Goal: Check status: Check status

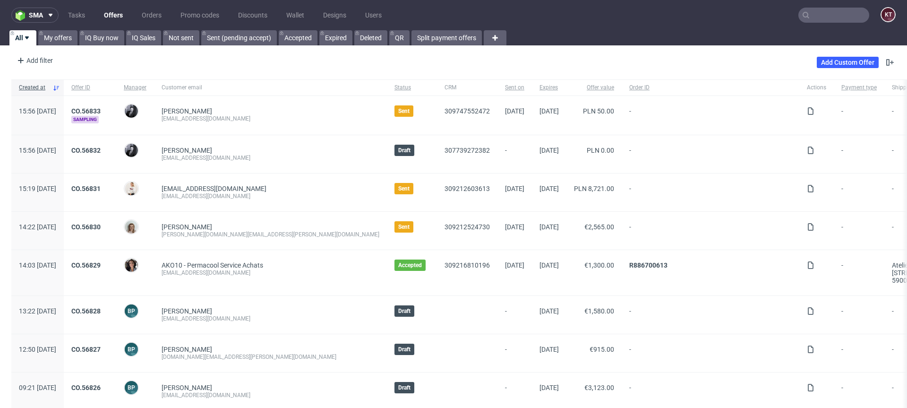
click at [843, 15] on input "text" at bounding box center [833, 15] width 71 height 15
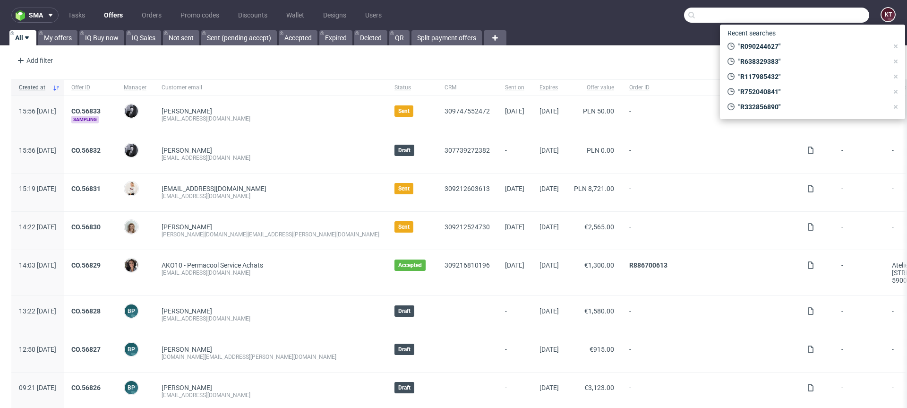
paste input "R292202313"
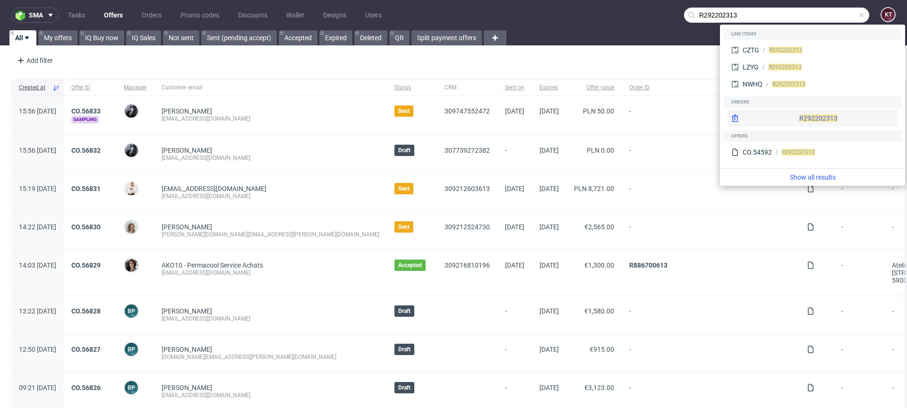
type input "R292202313"
click at [799, 117] on div "R292202313" at bounding box center [812, 118] width 170 height 17
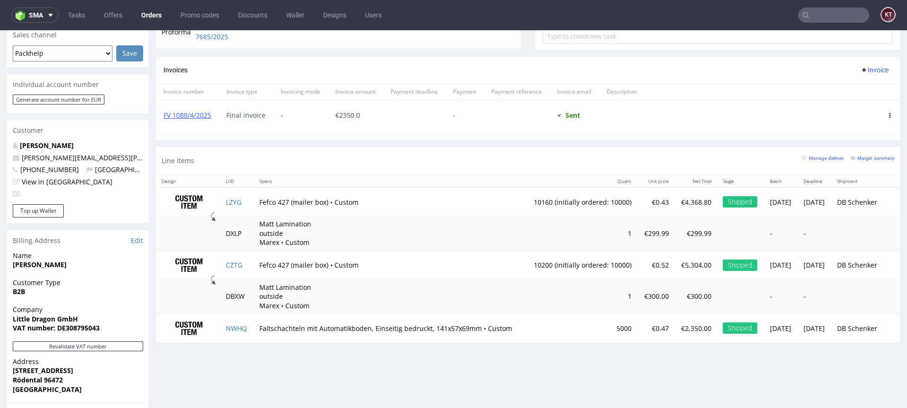
scroll to position [247, 0]
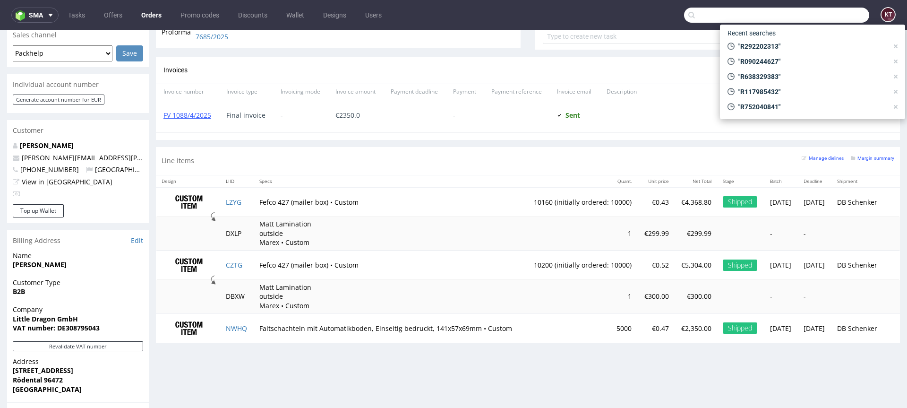
click at [821, 16] on input "text" at bounding box center [776, 15] width 185 height 15
paste input "R117985432"
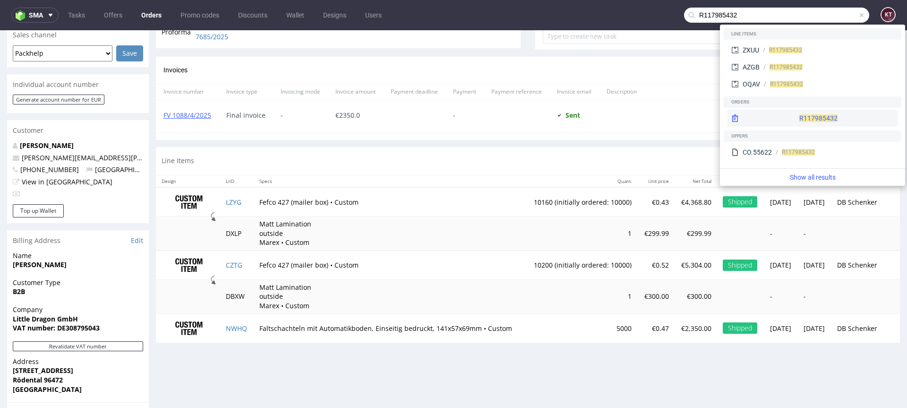
type input "R117985432"
click at [797, 118] on div "R117985432" at bounding box center [812, 118] width 170 height 17
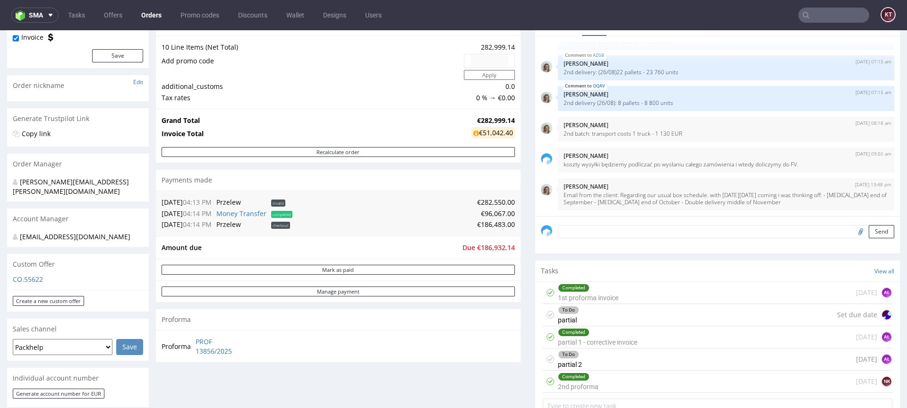
scroll to position [111, 0]
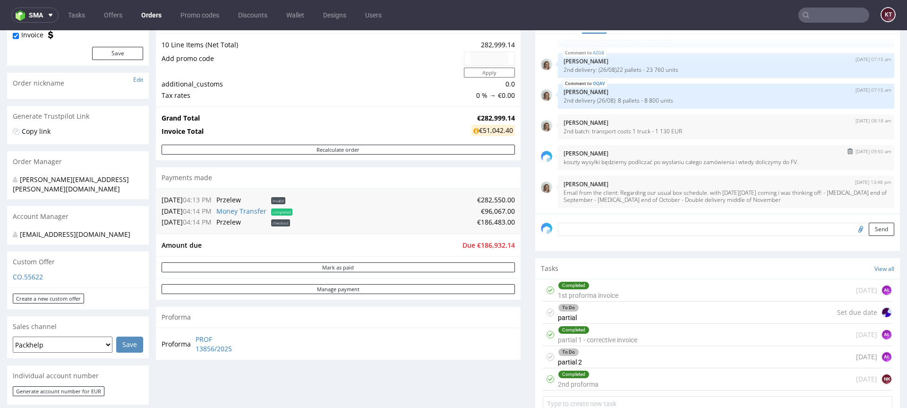
click at [672, 163] on p "koszty wysyłki będziemy podliczać po wysłaniu całego zamówienia i wtedy doliczy…" at bounding box center [726, 161] width 325 height 7
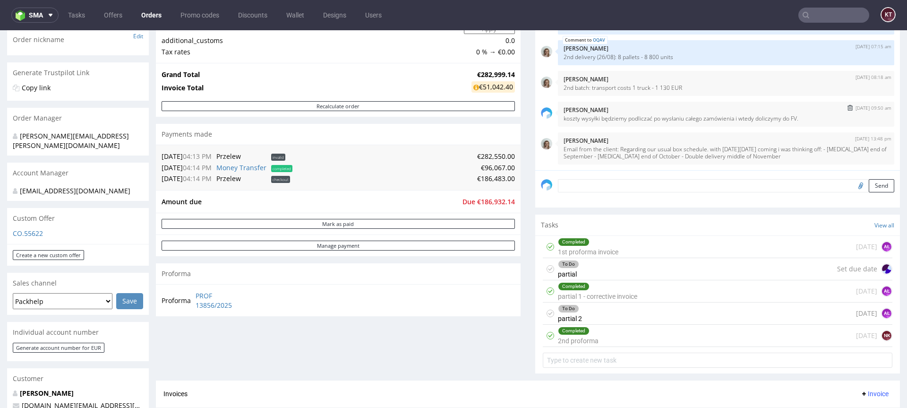
scroll to position [168, 0]
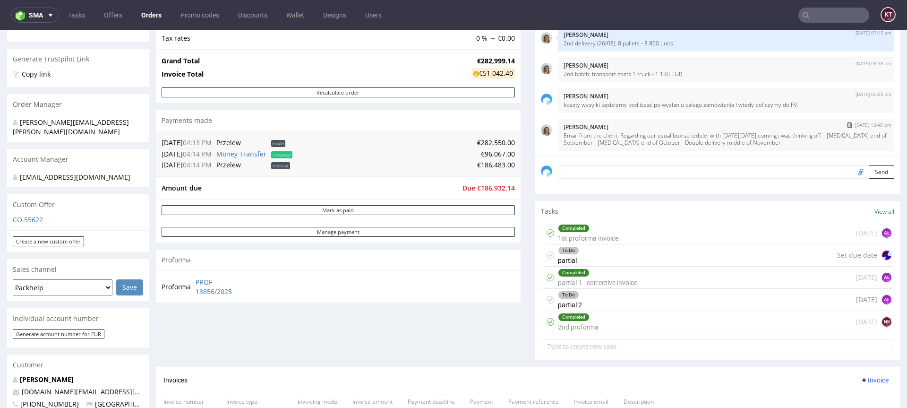
click at [648, 141] on p "Email from the client: Regarding our usual box schedule. with [DATE][DATE] comi…" at bounding box center [726, 139] width 325 height 14
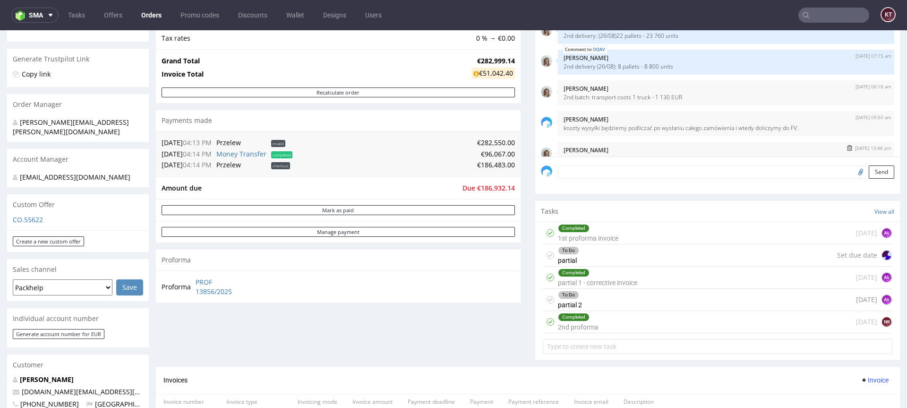
scroll to position [793, 0]
